Goal: Navigation & Orientation: Understand site structure

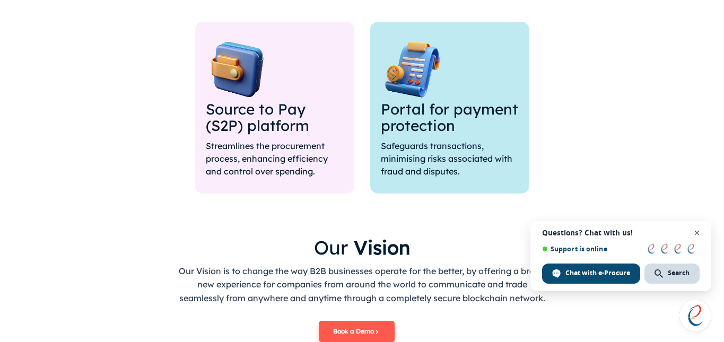
scroll to position [955, 0]
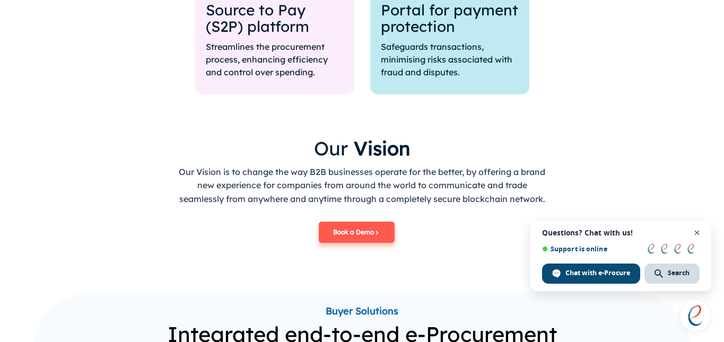
click at [697, 231] on span "Close chat" at bounding box center [697, 232] width 13 height 13
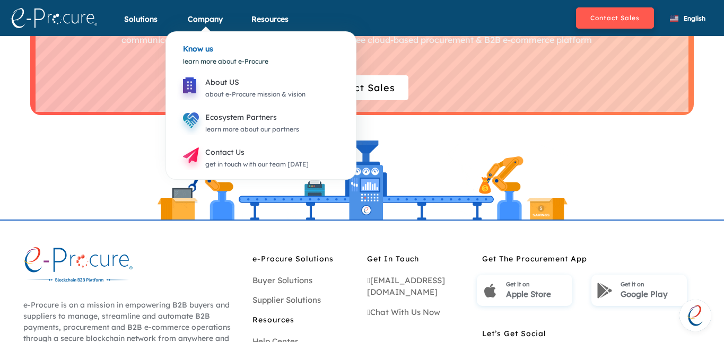
scroll to position [2933, 0]
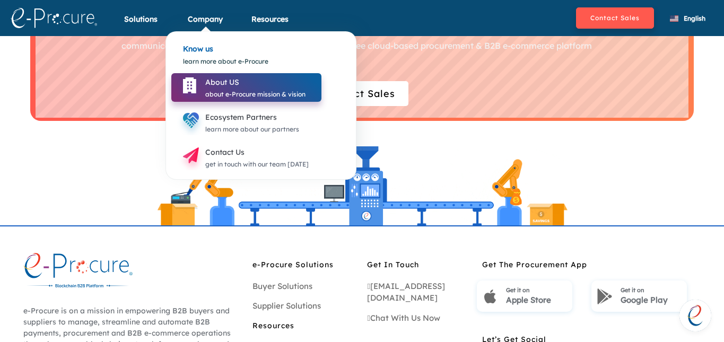
click at [220, 80] on div "About US" at bounding box center [255, 82] width 100 height 13
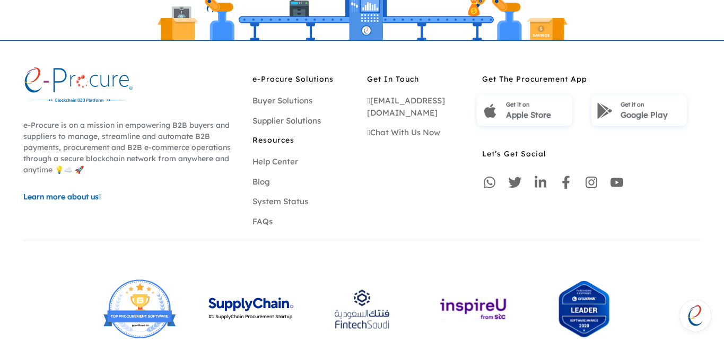
scroll to position [1272, 0]
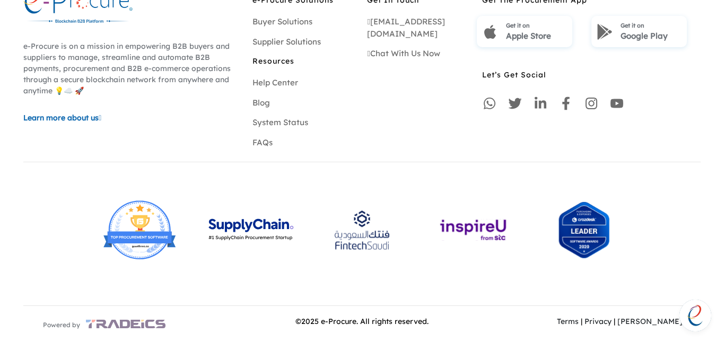
click at [612, 325] on link "Privacy" at bounding box center [597, 322] width 27 height 10
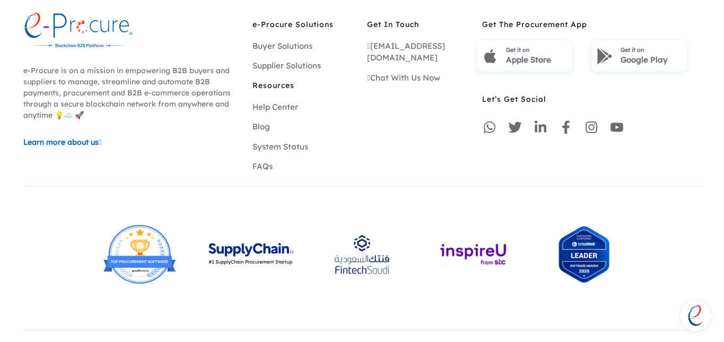
scroll to position [2629, 0]
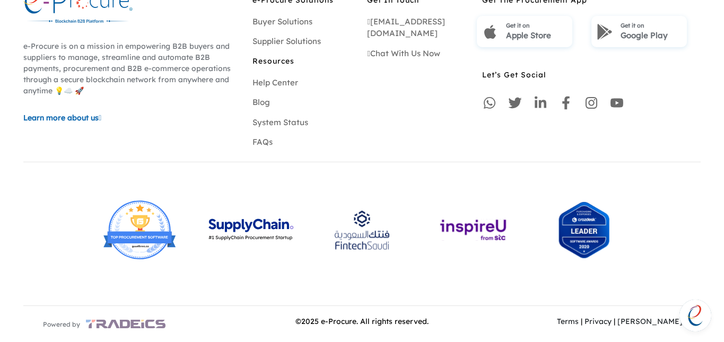
click at [579, 322] on link "Terms" at bounding box center [568, 322] width 22 height 10
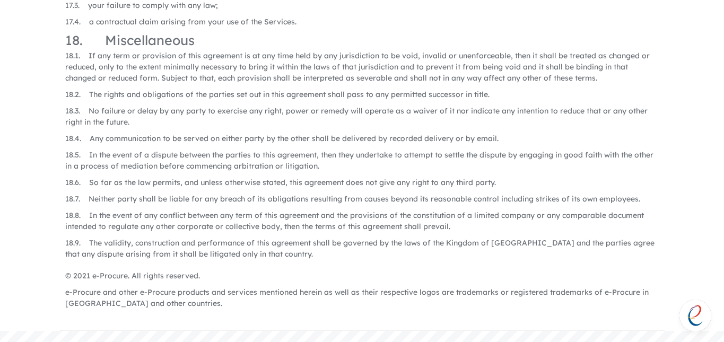
scroll to position [3872, 0]
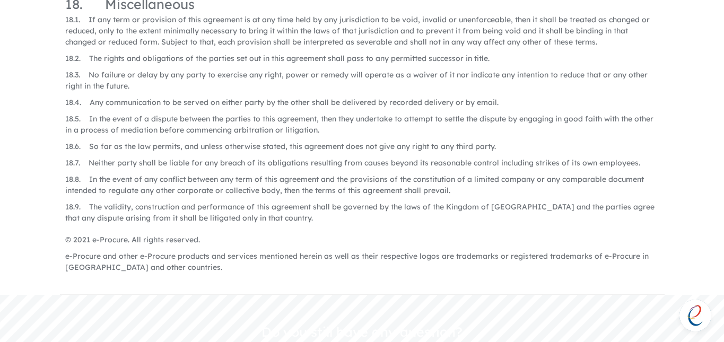
click at [99, 24] on span "If any term or provision of this agreement is at any time held by any jurisdict…" at bounding box center [357, 31] width 584 height 32
